Goal: Browse casually: Explore the website without a specific task or goal

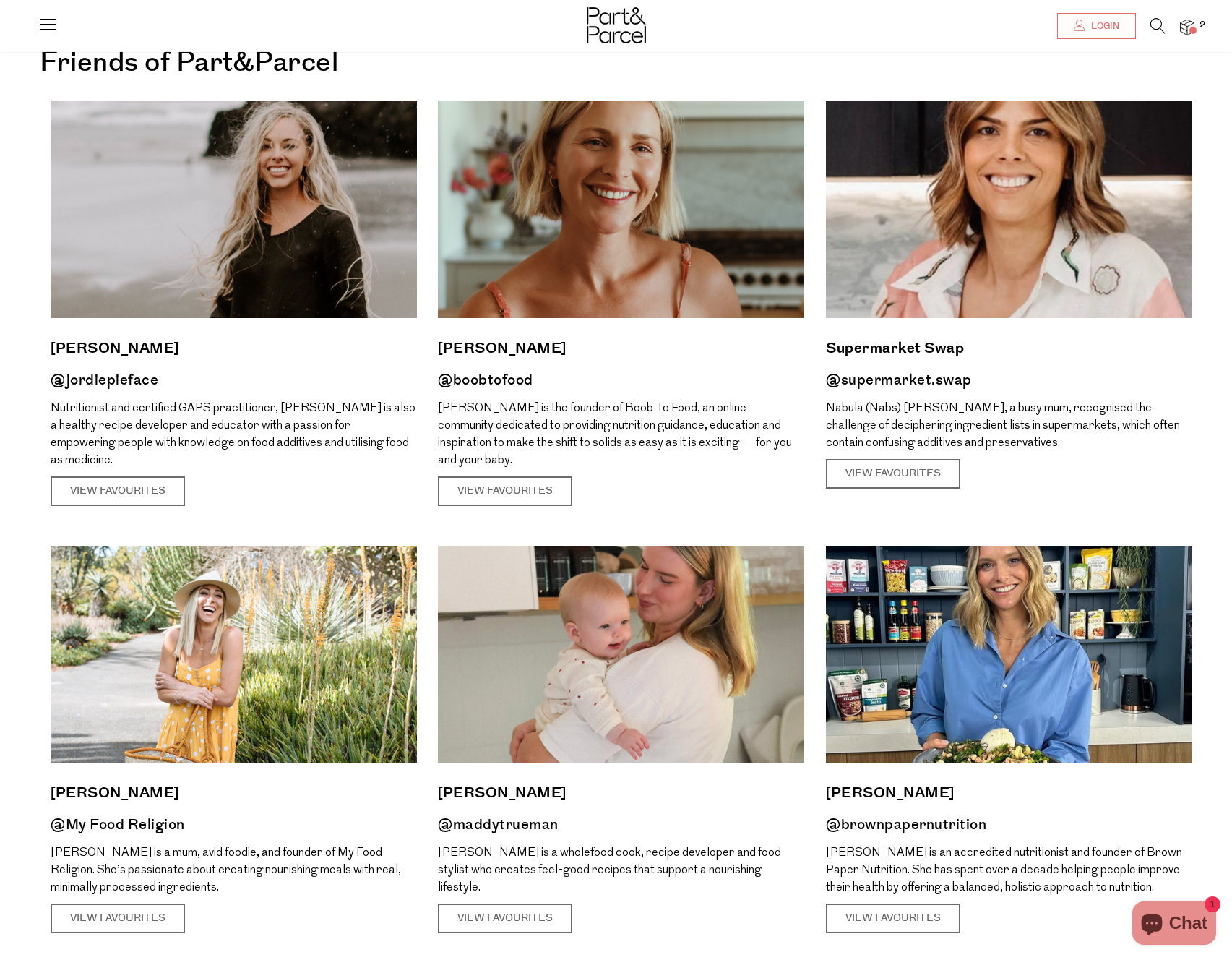
scroll to position [265, 0]
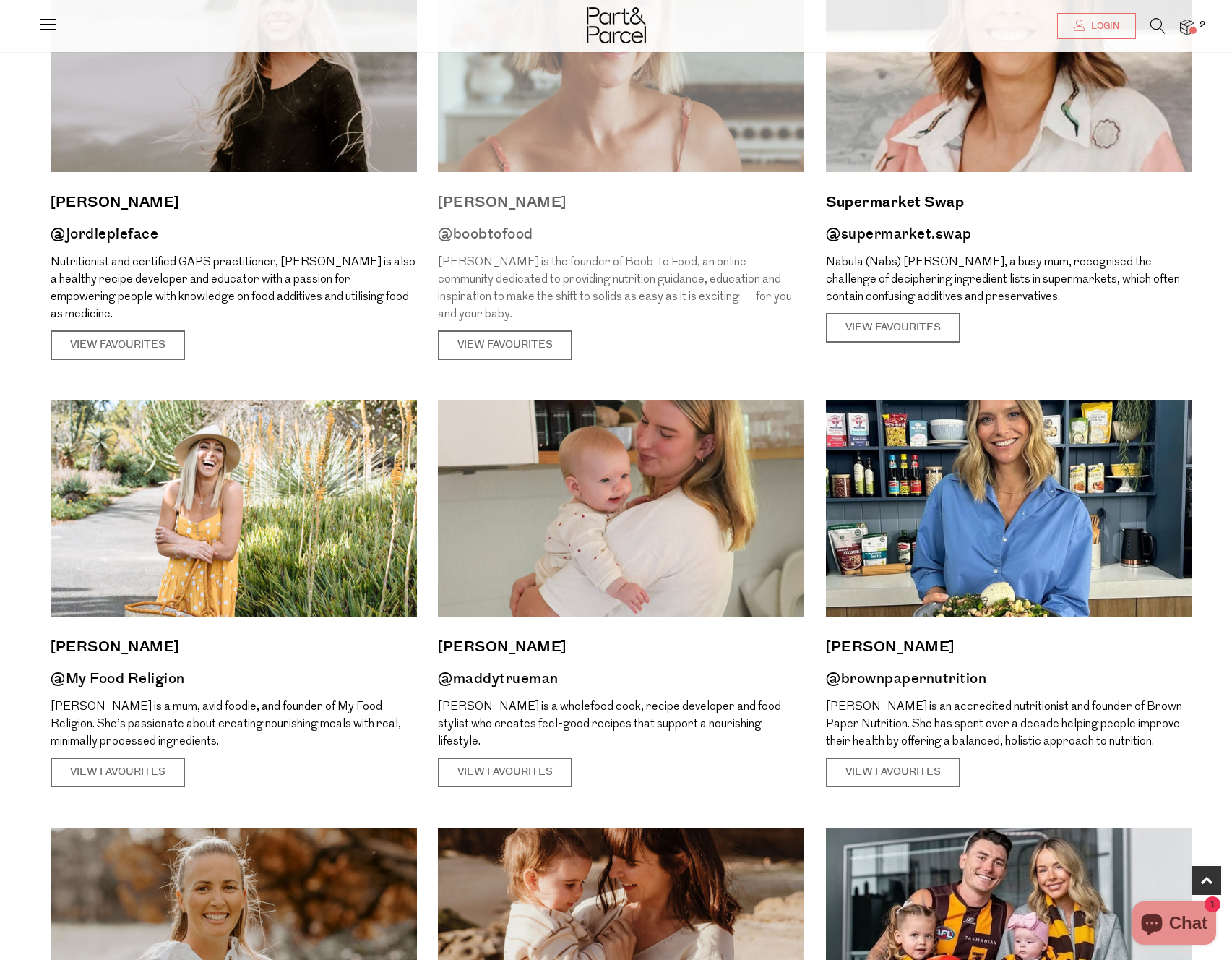
click at [540, 124] on img at bounding box center [620, 63] width 366 height 217
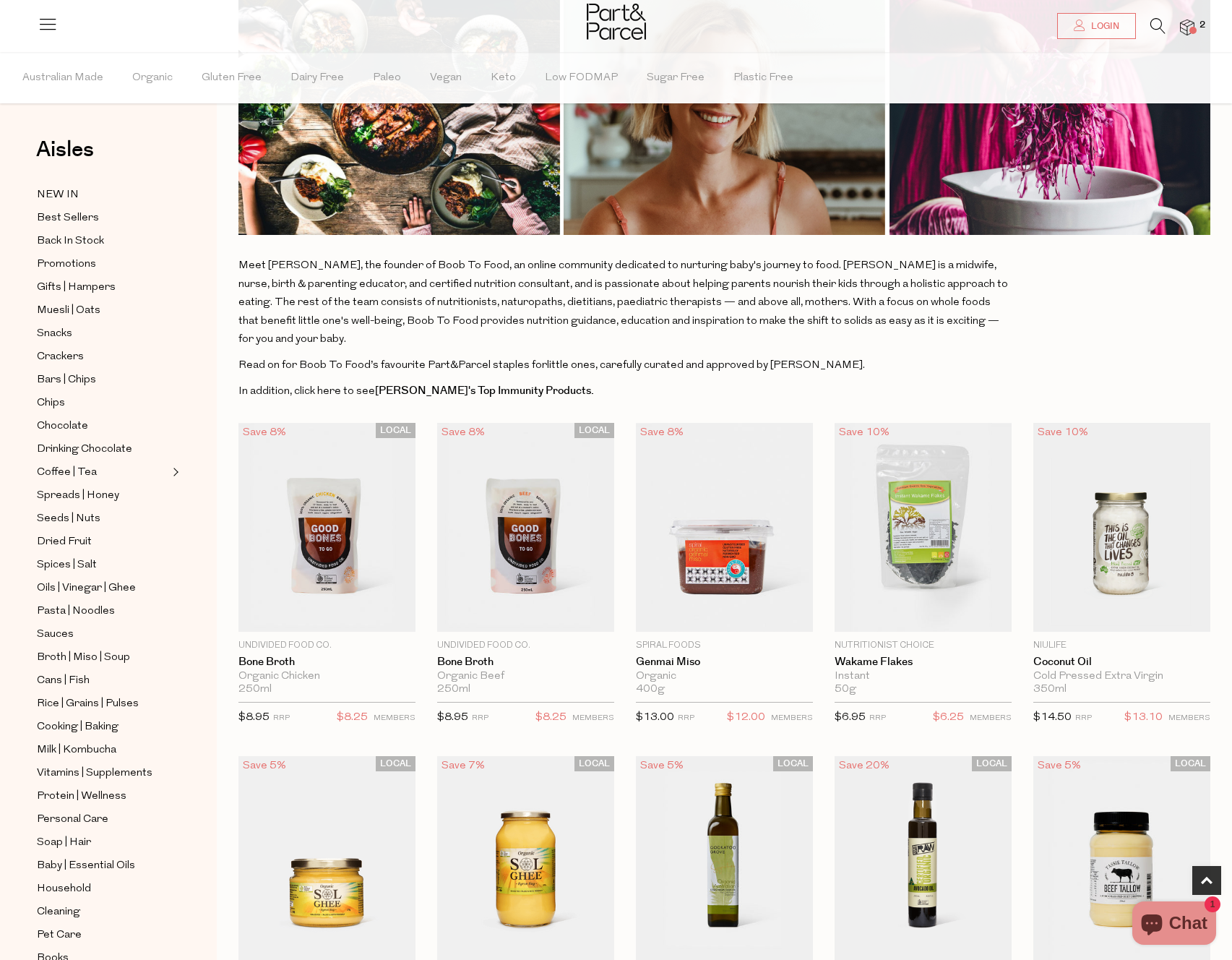
scroll to position [297, 0]
